Goal: Task Accomplishment & Management: Manage account settings

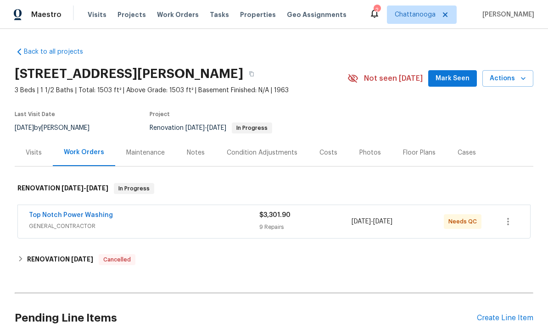
click at [243, 15] on span "Properties" at bounding box center [258, 14] width 36 height 9
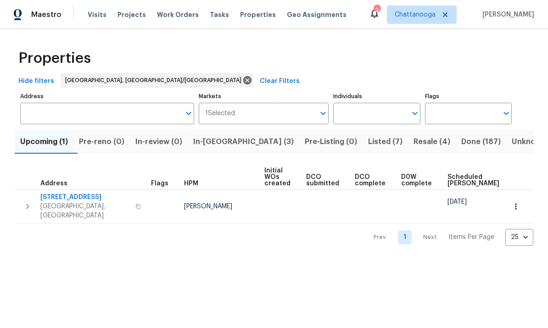
click at [225, 140] on span "In-reno (3)" at bounding box center [243, 141] width 101 height 13
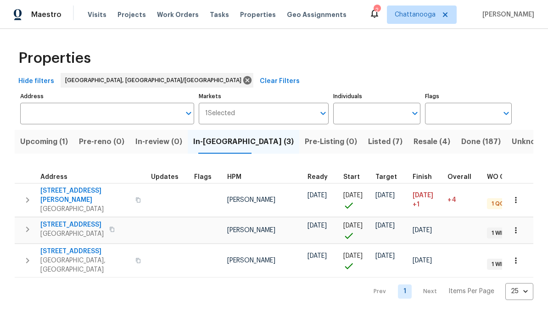
click at [84, 189] on span "4519 Peckinpaugh Dr" at bounding box center [85, 195] width 90 height 18
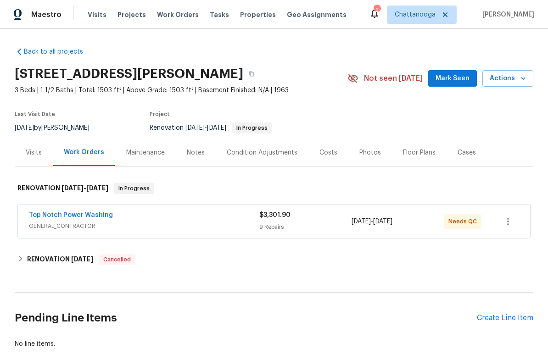
click at [523, 81] on icon "button" at bounding box center [523, 78] width 9 height 9
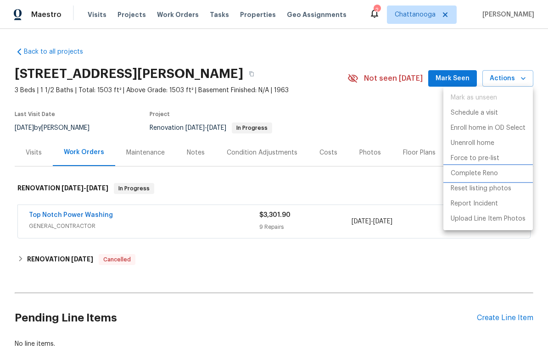
click at [485, 174] on p "Complete Reno" at bounding box center [474, 174] width 47 height 10
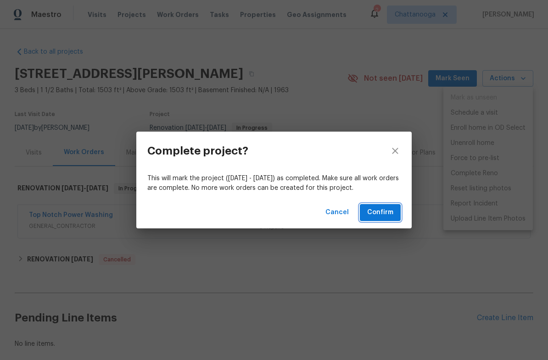
click at [398, 214] on button "Confirm" at bounding box center [380, 212] width 41 height 17
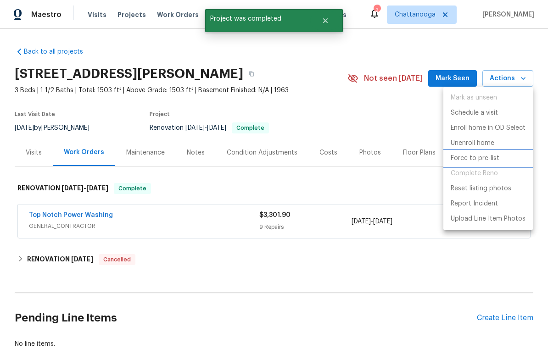
click at [481, 154] on p "Force to pre-list" at bounding box center [475, 159] width 49 height 10
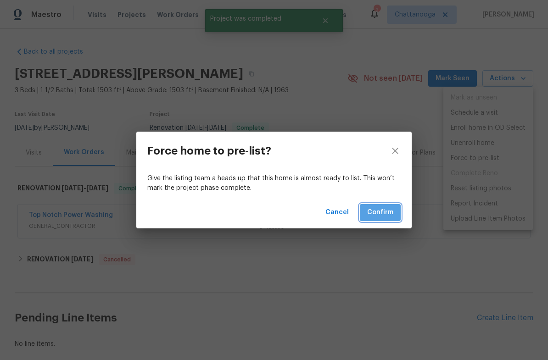
click at [390, 214] on span "Confirm" at bounding box center [380, 212] width 26 height 11
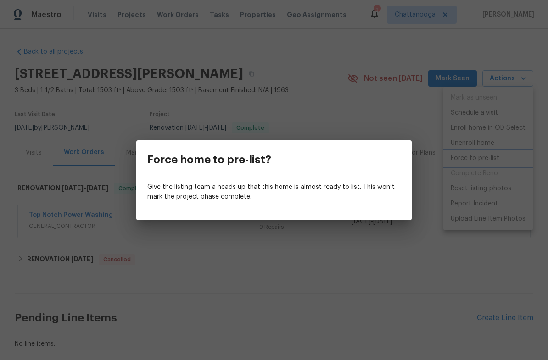
click at [61, 112] on div "Force home to pre-list? Give the listing team a heads up that this home is almo…" at bounding box center [274, 180] width 548 height 360
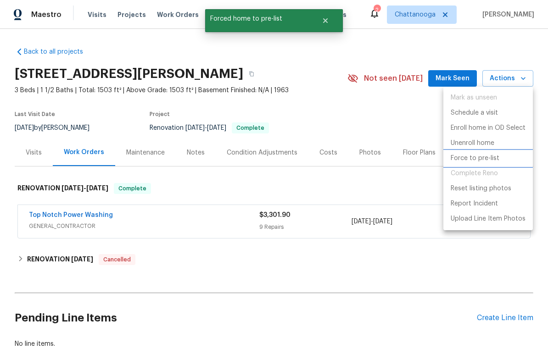
click at [466, 160] on p "Force to pre-list" at bounding box center [475, 159] width 49 height 10
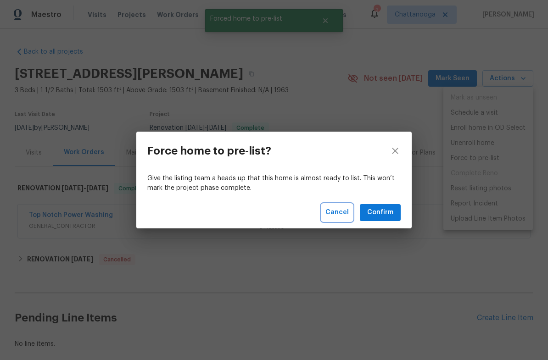
click at [346, 213] on span "Cancel" at bounding box center [337, 212] width 23 height 11
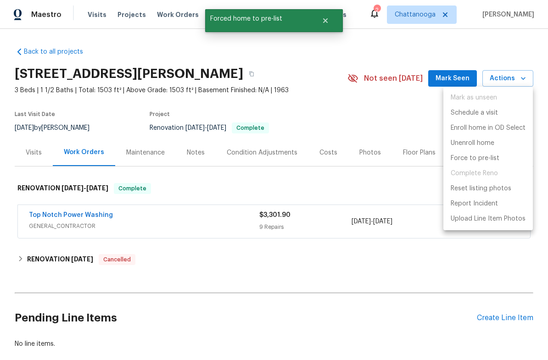
click at [365, 153] on div at bounding box center [274, 180] width 548 height 360
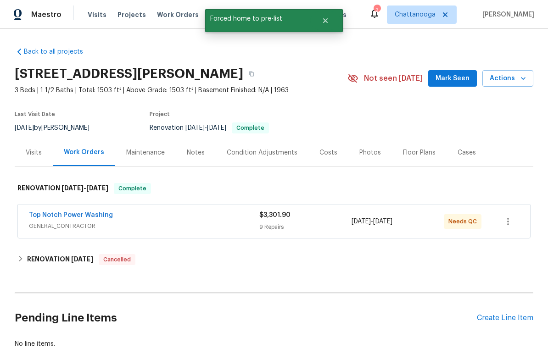
click at [363, 154] on div "Photos" at bounding box center [371, 152] width 22 height 9
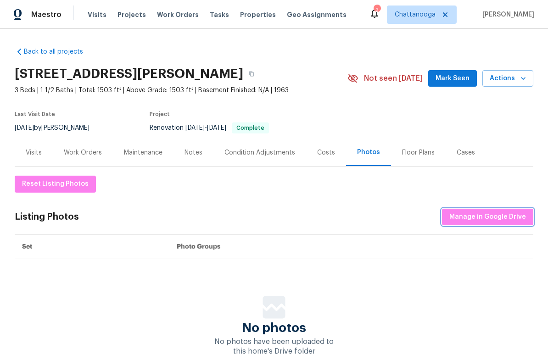
click at [488, 214] on span "Manage in Google Drive" at bounding box center [488, 217] width 77 height 11
